Goal: Transaction & Acquisition: Purchase product/service

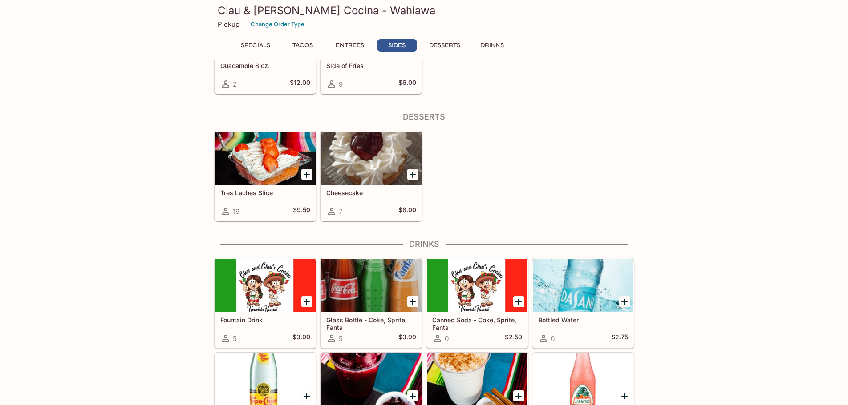
scroll to position [1023, 0]
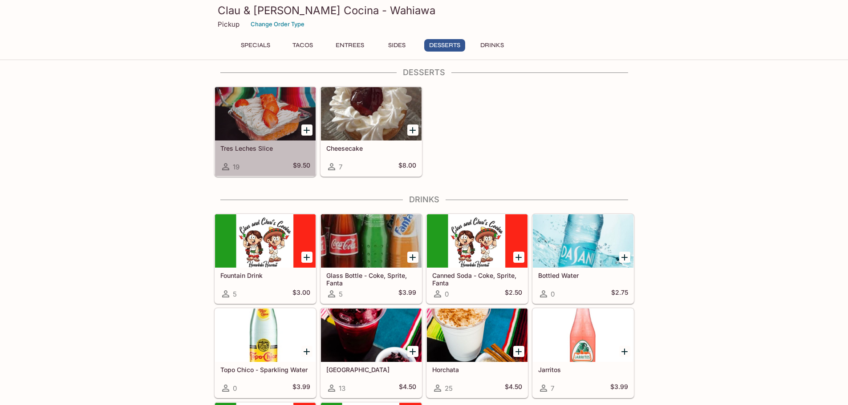
click at [228, 147] on h5 "Tres Leches Slice" at bounding box center [265, 149] width 90 height 8
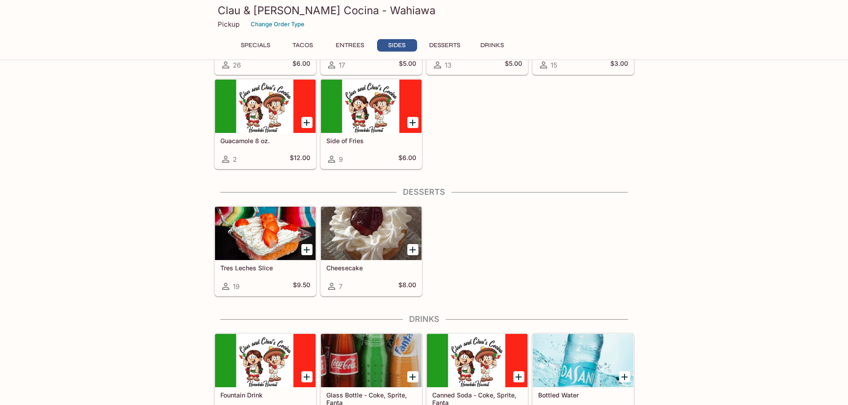
scroll to position [948, 0]
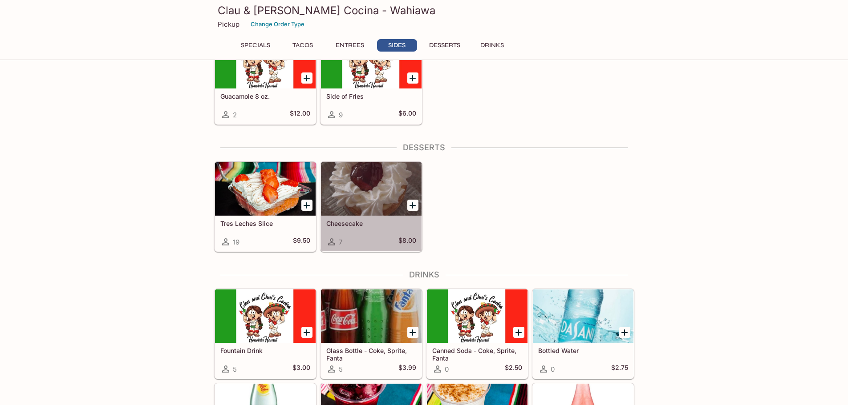
click at [334, 226] on h5 "Cheesecake" at bounding box center [371, 224] width 90 height 8
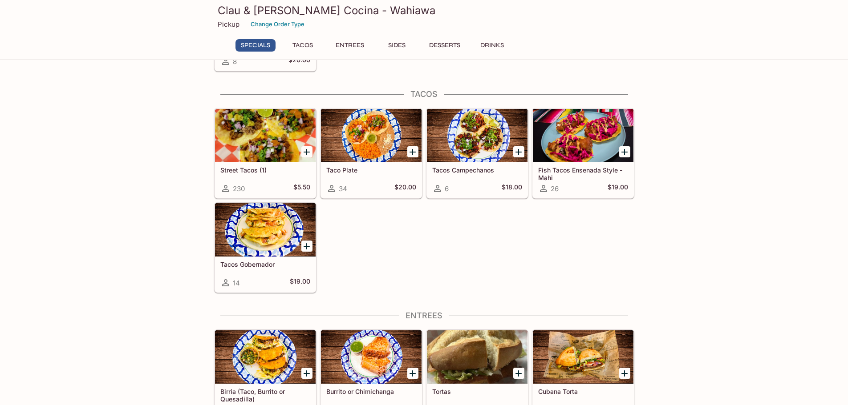
scroll to position [132, 0]
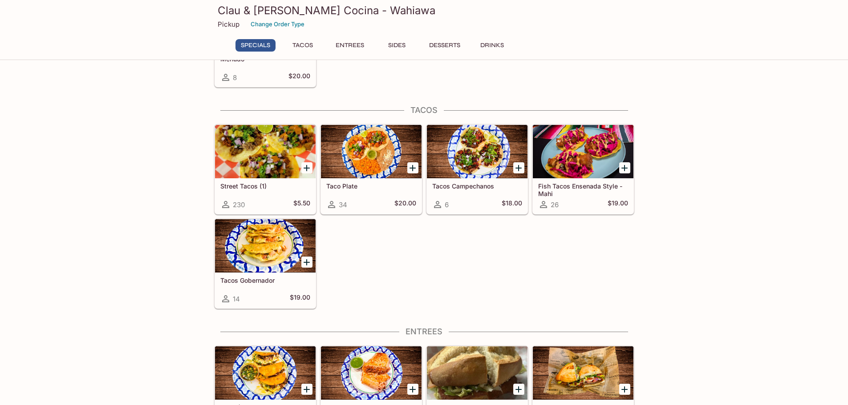
click at [244, 174] on div at bounding box center [265, 151] width 101 height 53
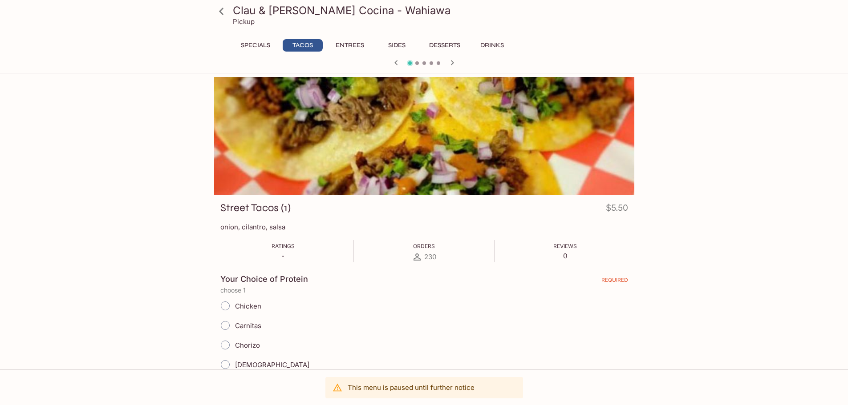
click at [449, 65] on icon "button" at bounding box center [452, 62] width 11 height 11
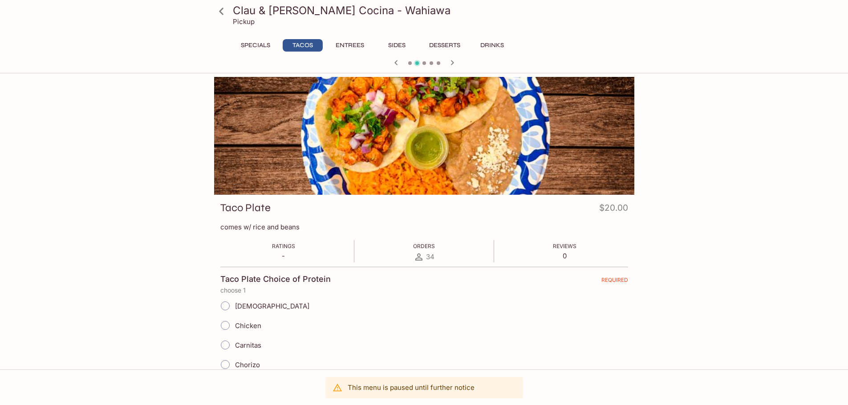
click at [449, 65] on icon "button" at bounding box center [452, 62] width 11 height 11
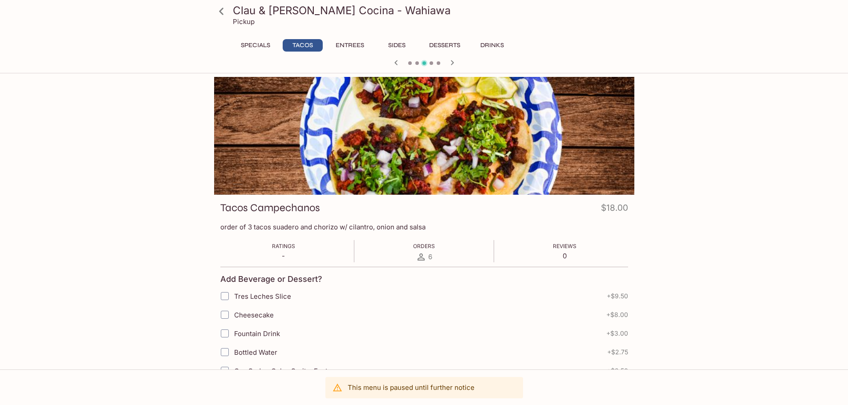
click at [449, 65] on icon "button" at bounding box center [452, 62] width 11 height 11
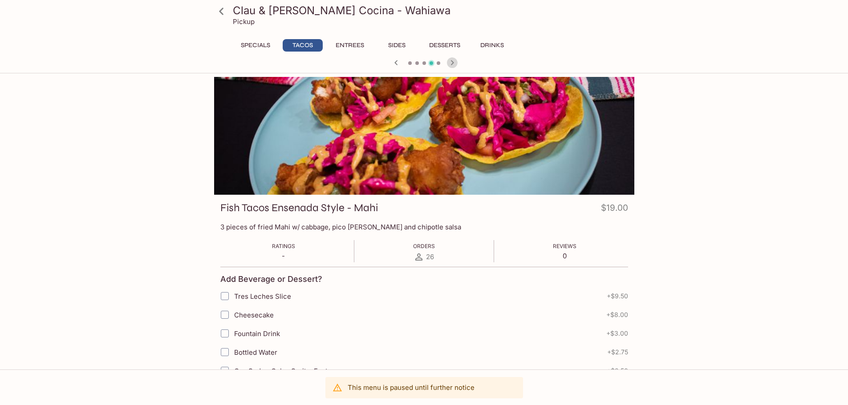
click at [450, 66] on icon "button" at bounding box center [452, 62] width 11 height 11
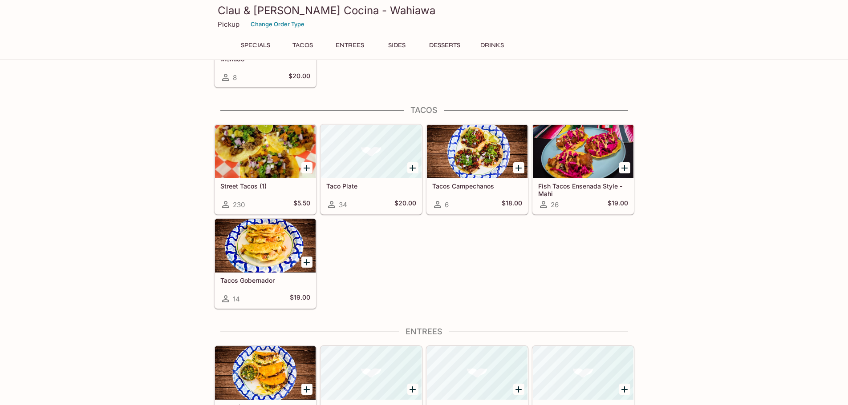
scroll to position [129, 0]
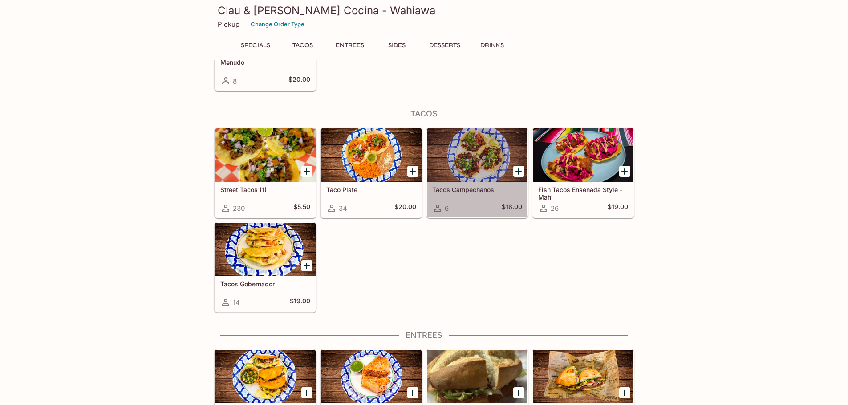
click at [456, 185] on div "Tacos Campechanos 6 $18.00" at bounding box center [477, 200] width 101 height 36
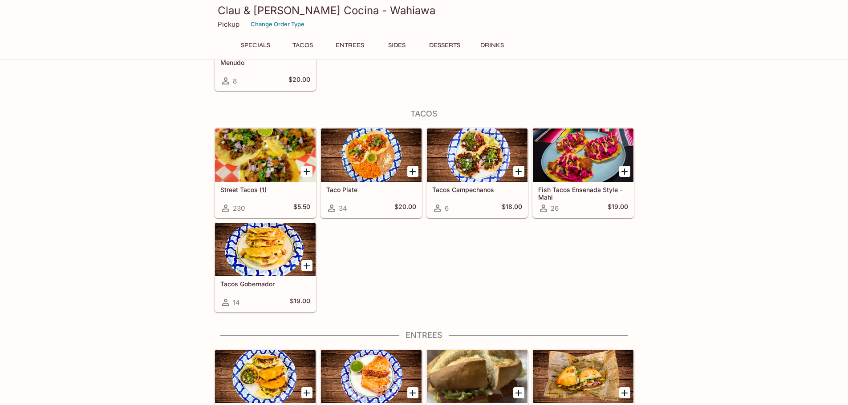
scroll to position [125, 0]
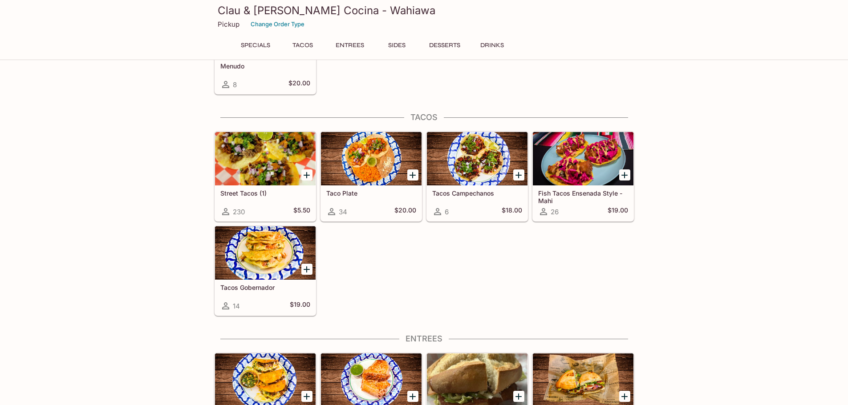
click at [258, 246] on div at bounding box center [265, 252] width 101 height 53
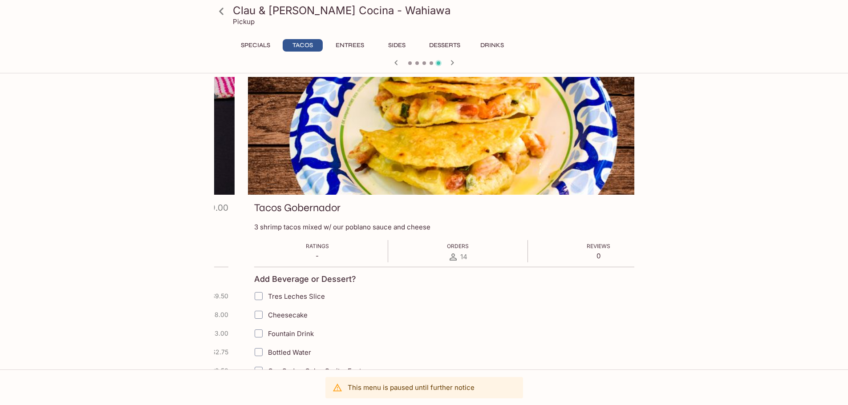
click at [260, 229] on p "3 shrimp tacos mixed w/ our poblano sauce and cheese" at bounding box center [458, 227] width 408 height 8
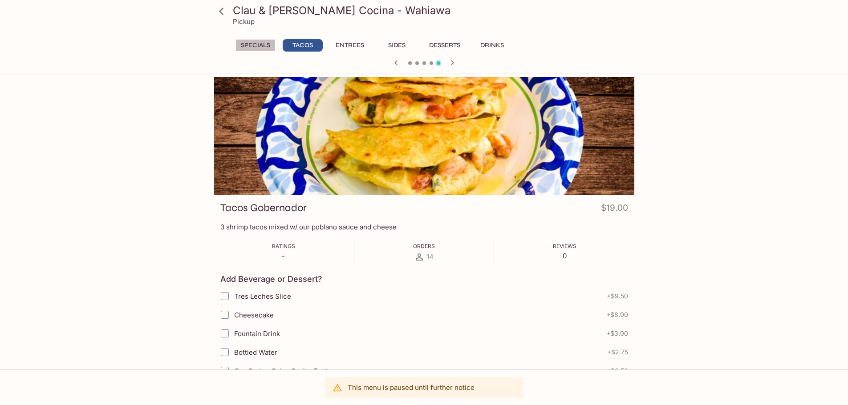
click at [244, 44] on button "Specials" at bounding box center [255, 45] width 40 height 12
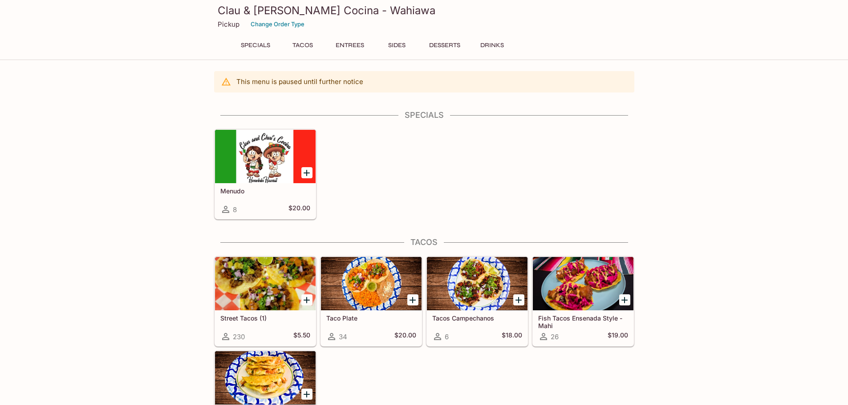
click at [263, 42] on button "Specials" at bounding box center [255, 45] width 40 height 12
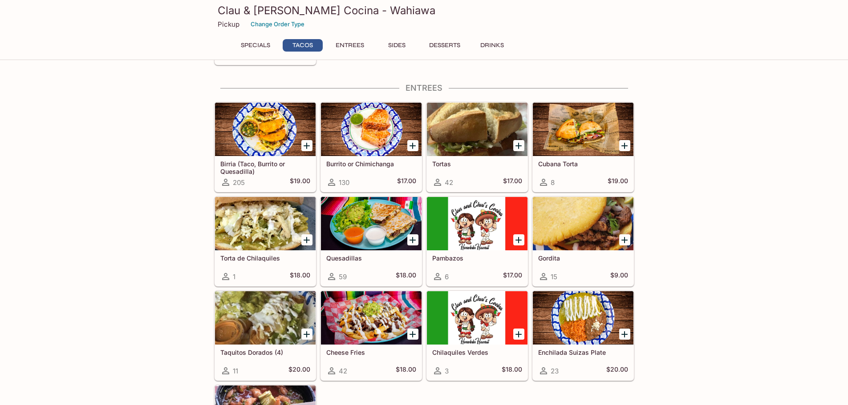
scroll to position [391, 0]
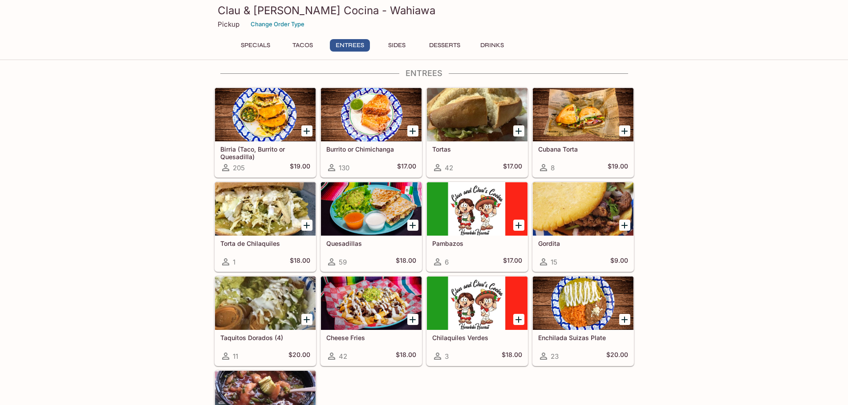
click at [271, 151] on h5 "Birria (Taco, Burrito or Quesadilla)" at bounding box center [265, 152] width 90 height 15
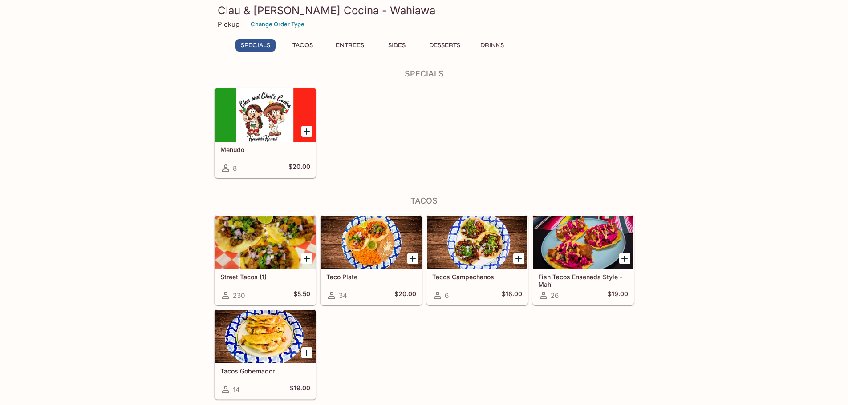
scroll to position [89, 0]
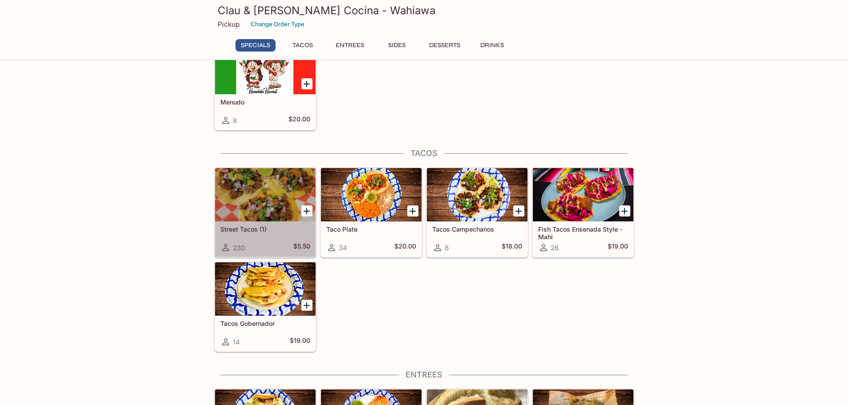
click at [256, 230] on h5 "Street Tacos (1)" at bounding box center [265, 230] width 90 height 8
